Goal: Information Seeking & Learning: Learn about a topic

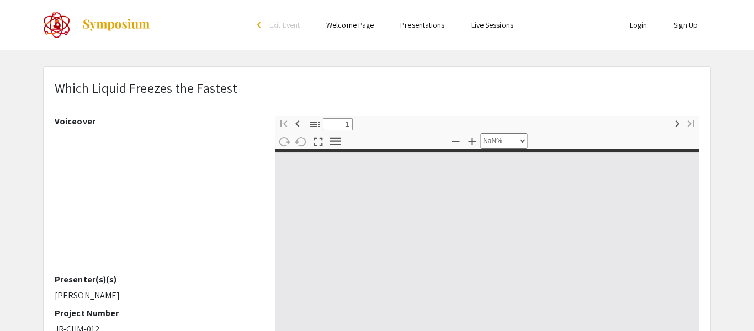
select select "custom"
type input "0"
select select "custom"
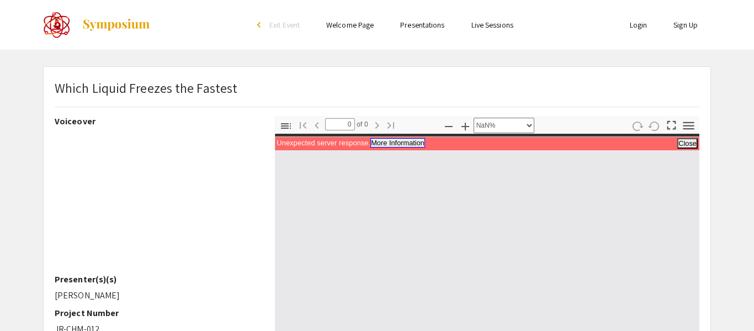
click at [415, 142] on button "More Information" at bounding box center [397, 142] width 55 height 9
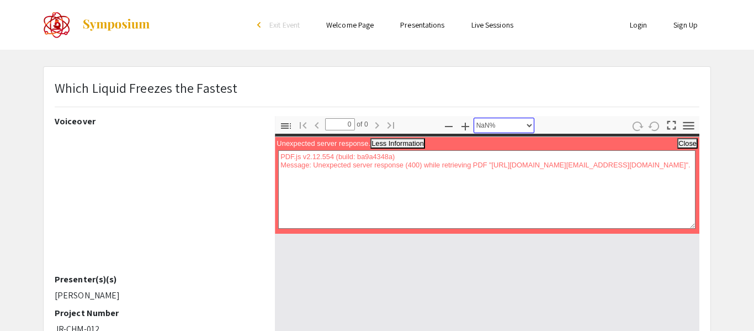
click at [495, 128] on select "Automatic Zoom Actual Size Page Fit Page Width 50% 100% 125% 150% 200% 300% 400…" at bounding box center [504, 125] width 61 height 15
click at [330, 129] on input "0" at bounding box center [340, 124] width 30 height 12
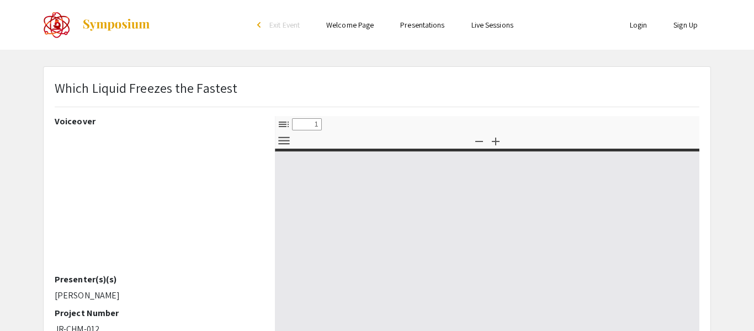
select select "custom"
type input "0"
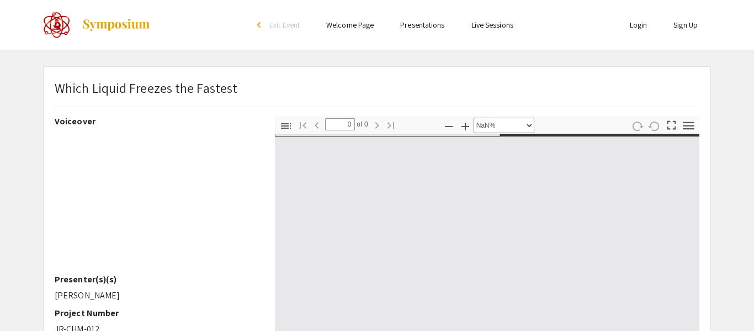
select select "auto"
type input "1"
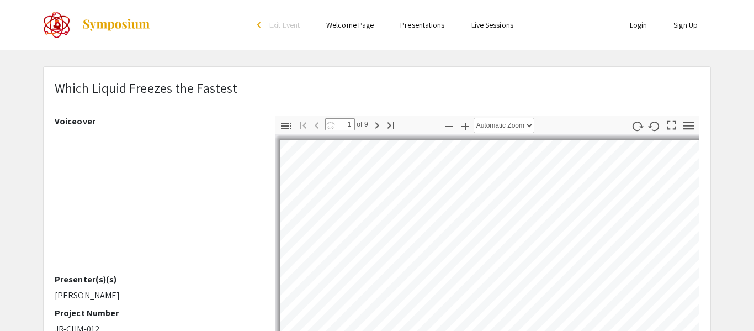
select select "custom"
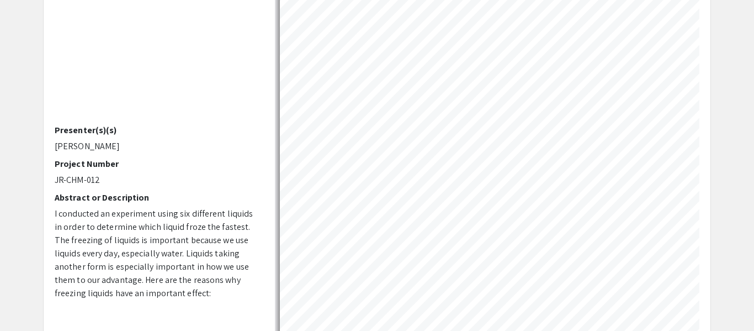
scroll to position [151, 0]
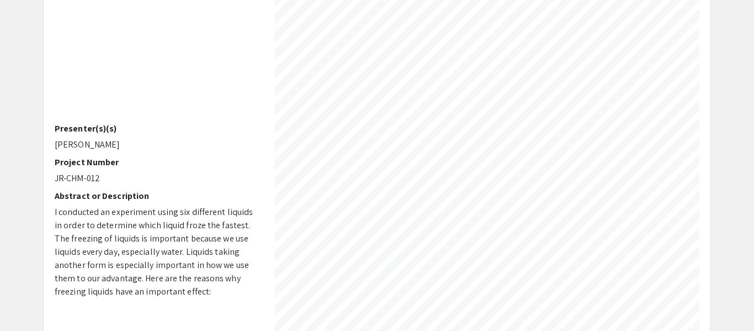
type input "2"
select select "custom"
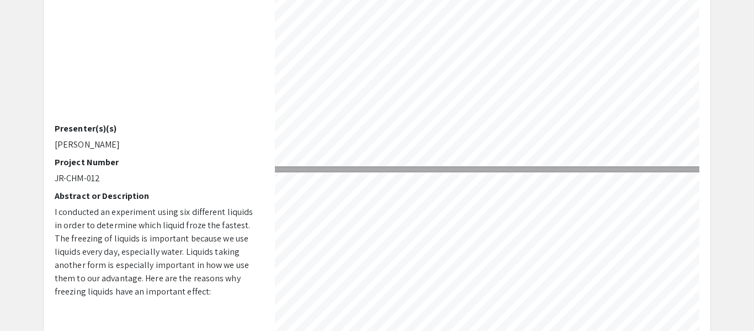
type input "3"
select select "custom"
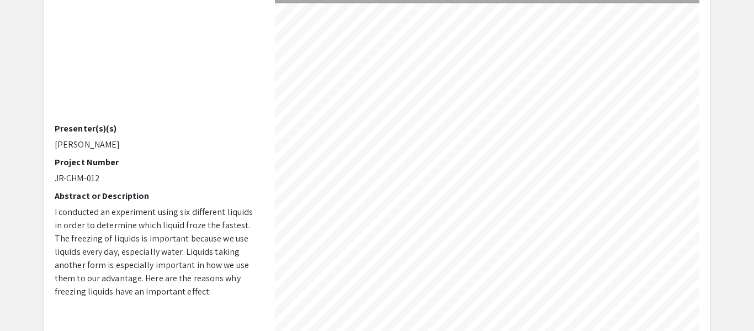
type input "4"
select select "custom"
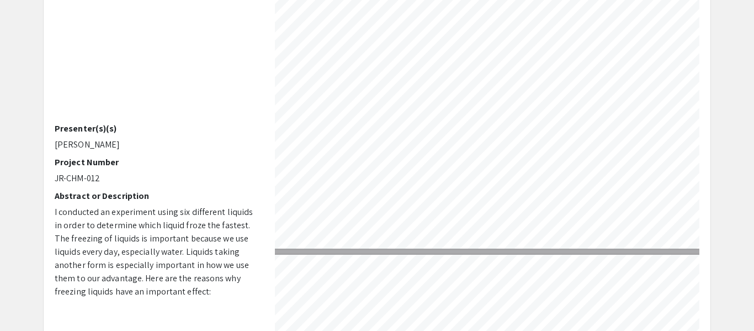
type input "5"
select select "custom"
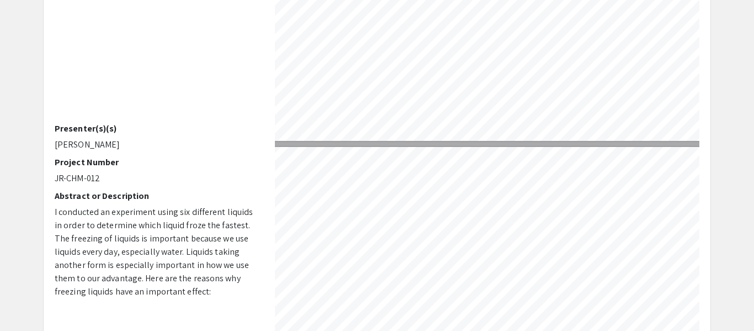
type input "4"
select select "custom"
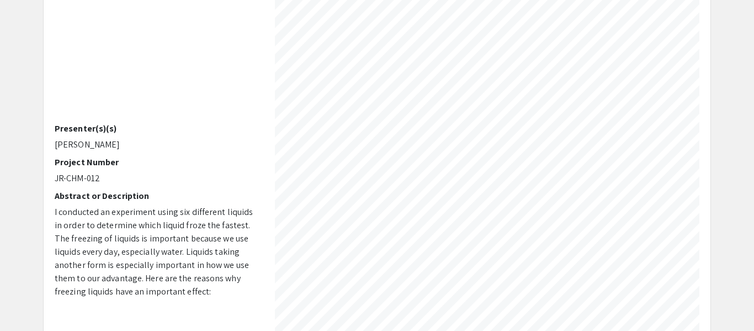
type input "3"
select select "custom"
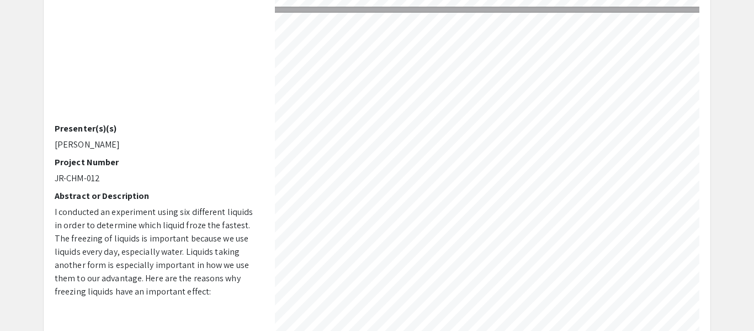
scroll to position [963, 69]
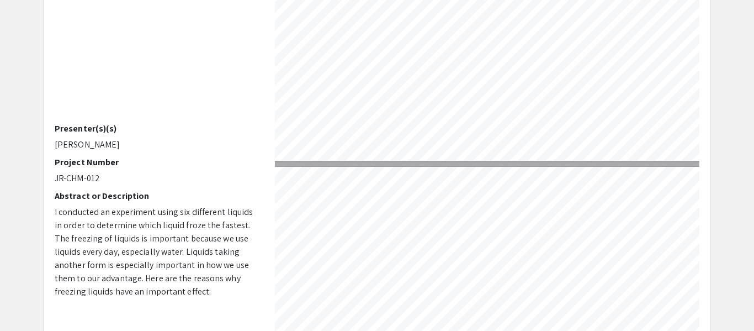
type input "4"
select select "custom"
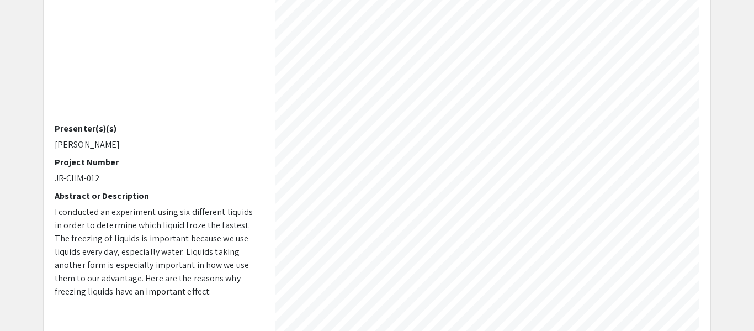
scroll to position [1630, 56]
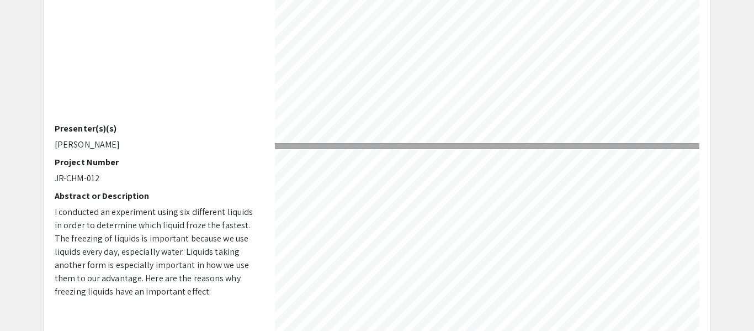
type input "5"
select select "custom"
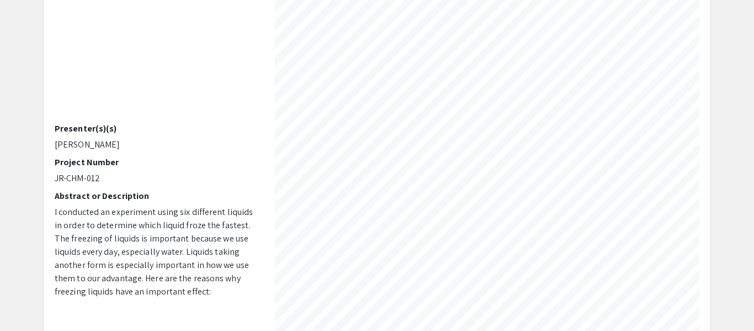
scroll to position [2038, 52]
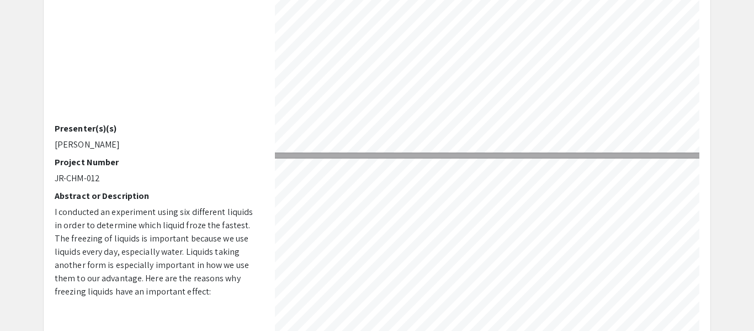
type input "6"
select select "custom"
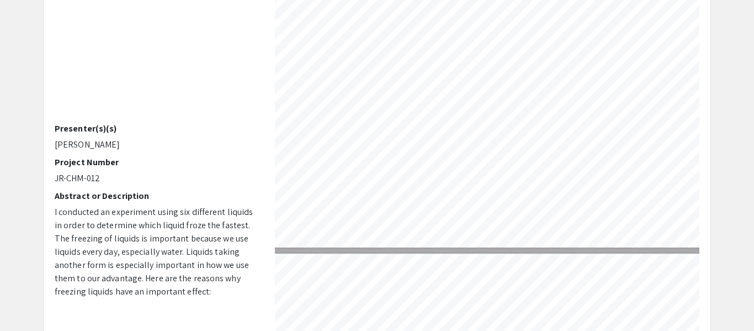
type input "7"
select select "custom"
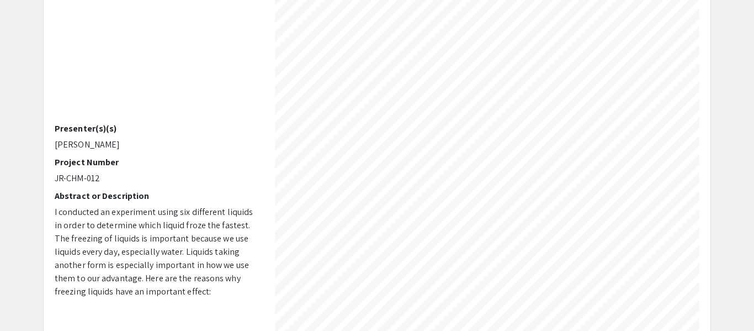
scroll to position [3093, 56]
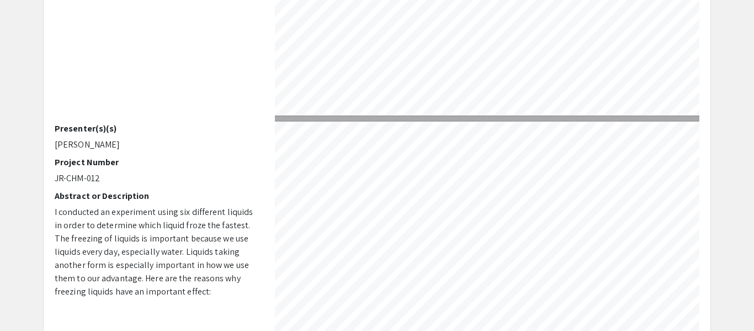
type input "8"
select select "custom"
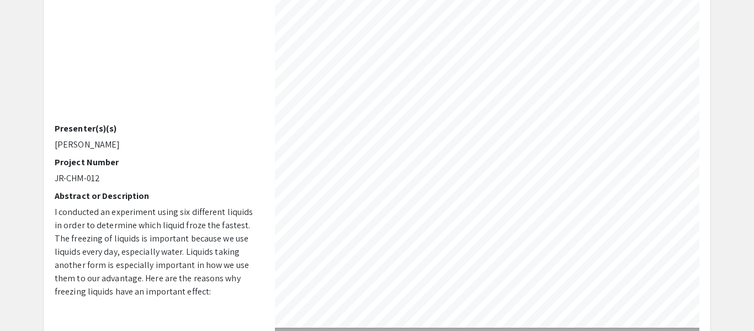
scroll to position [3666, 67]
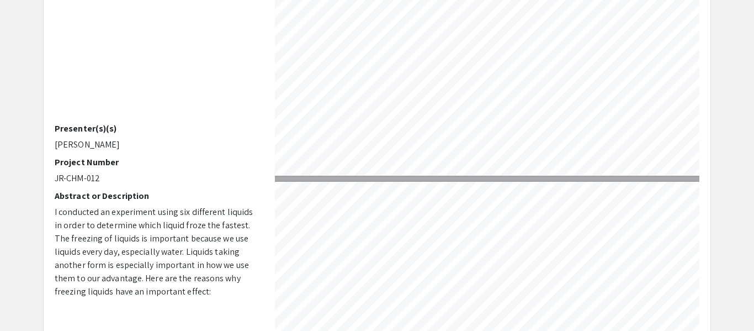
type input "9"
select select "custom"
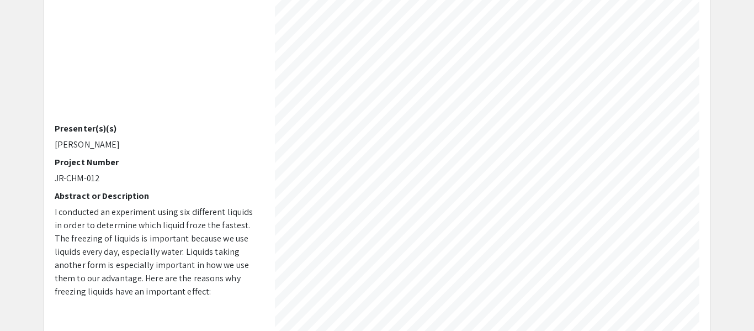
scroll to position [4148, 67]
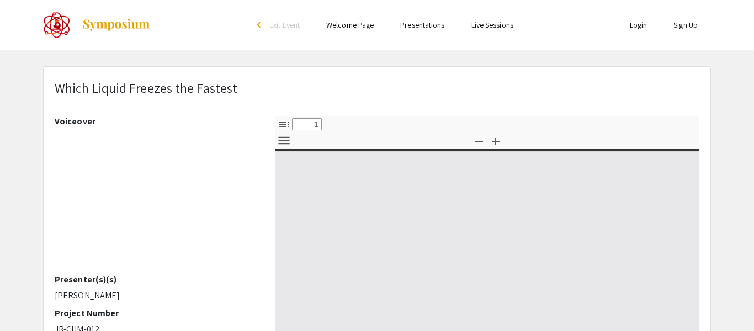
select select "custom"
type input "0"
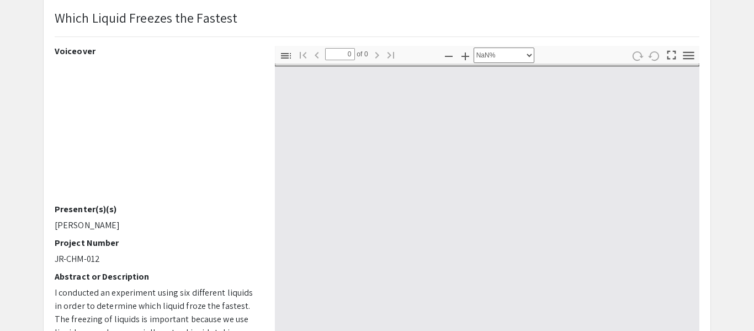
scroll to position [75, 0]
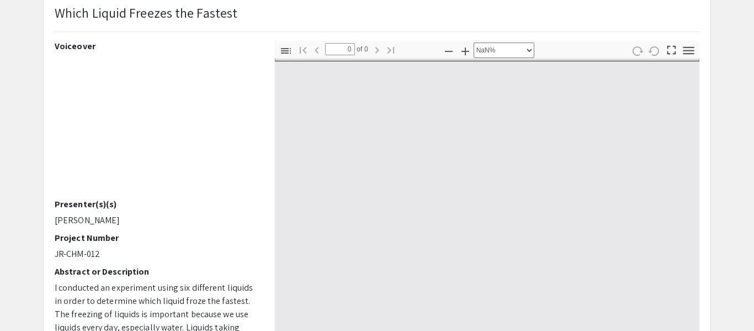
select select "auto"
type input "1"
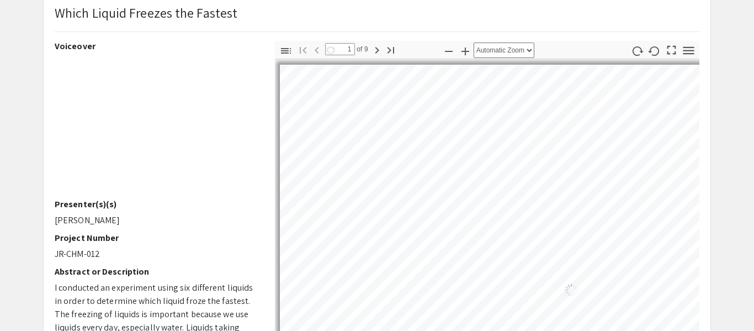
select select "custom"
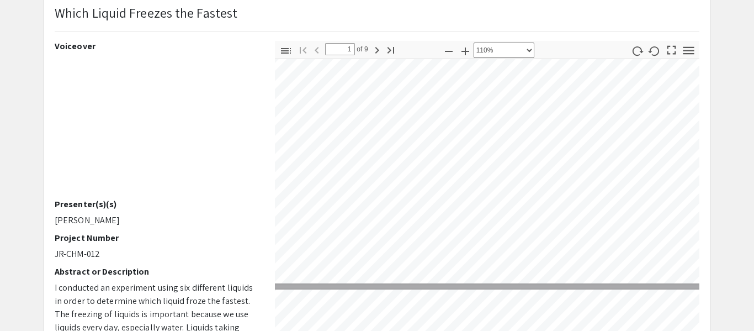
type input "2"
select select "custom"
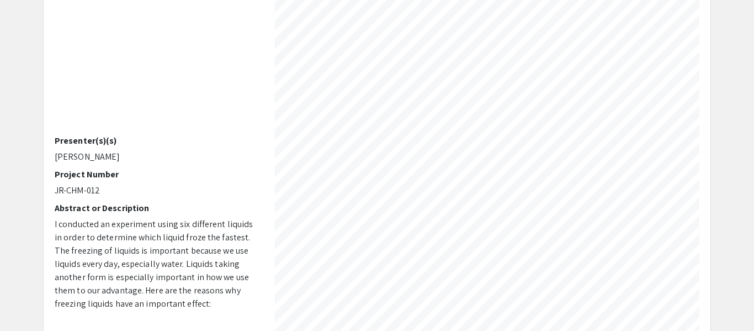
scroll to position [147, 0]
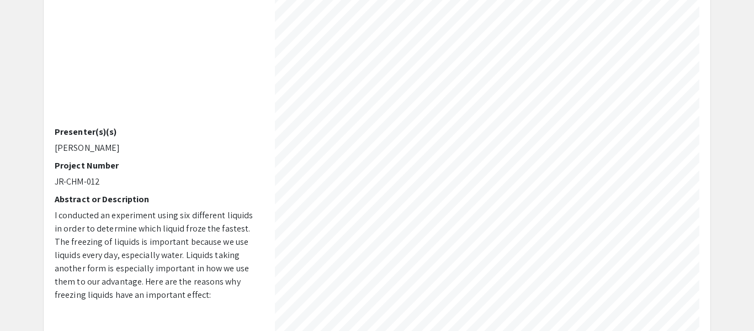
type input "1"
select select "custom"
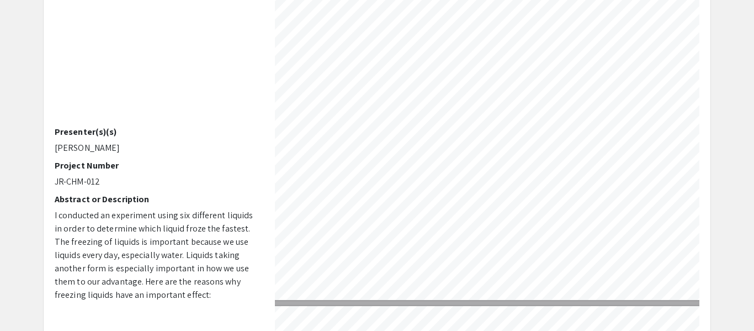
type input "2"
select select "custom"
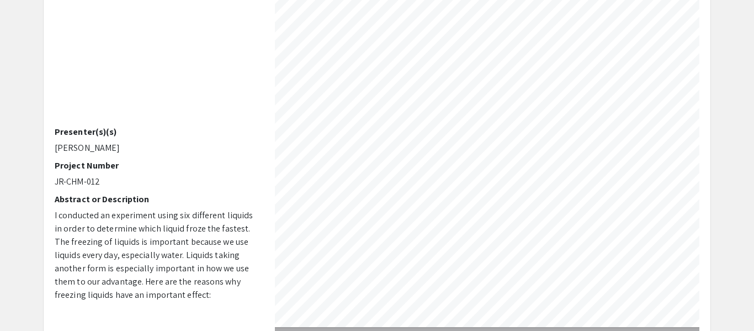
scroll to position [662, 0]
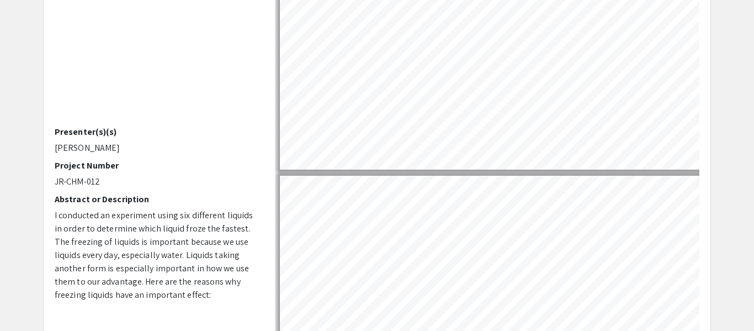
type input "3"
select select "custom"
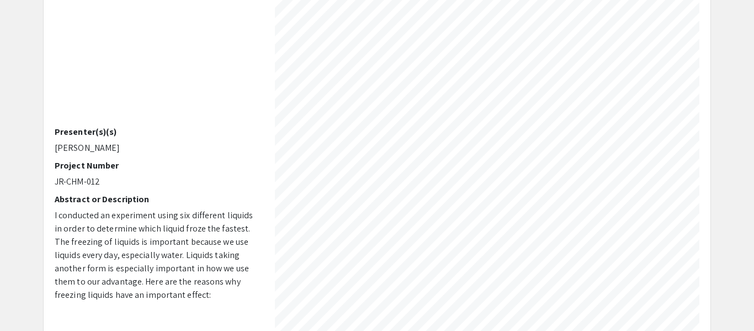
scroll to position [1051, 84]
